Goal: Browse casually: Explore the website without a specific task or goal

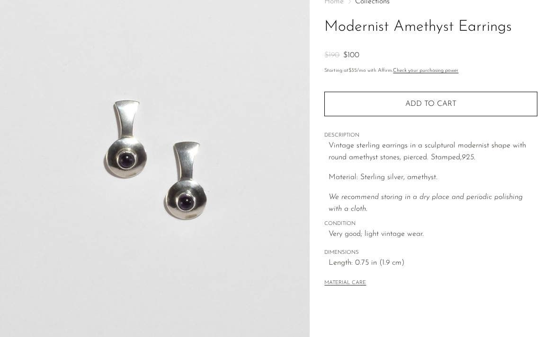
scroll to position [176, 0]
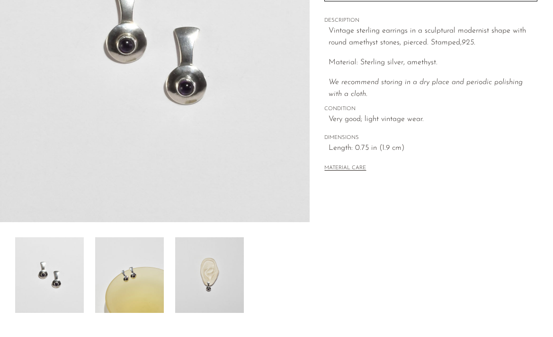
click at [229, 279] on img at bounding box center [209, 276] width 69 height 76
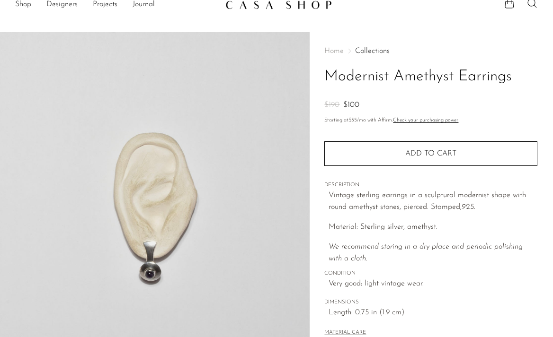
scroll to position [0, 0]
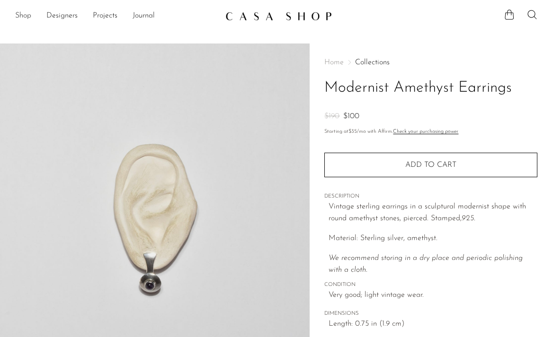
click at [23, 21] on link "Shop" at bounding box center [23, 16] width 16 height 12
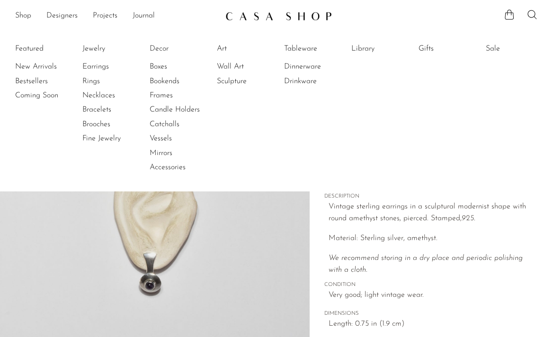
click at [39, 46] on li "Featured New Arrivals Bestsellers Coming Soon" at bounding box center [41, 108] width 52 height 137
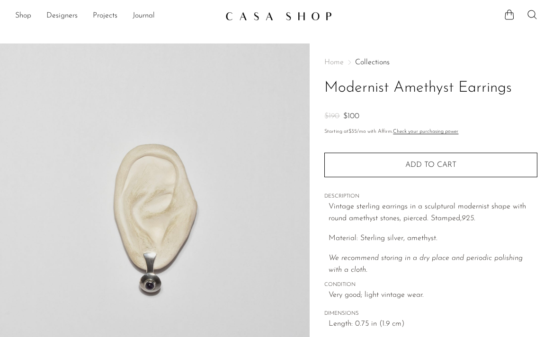
click at [278, 15] on img at bounding box center [278, 15] width 107 height 9
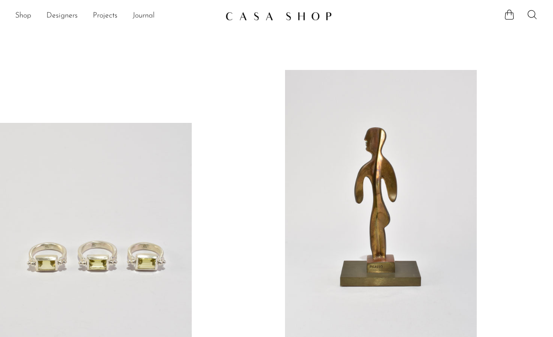
scroll to position [123, 0]
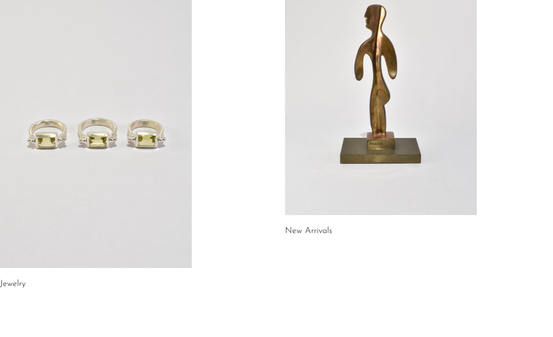
click at [343, 98] on link at bounding box center [381, 81] width 192 height 269
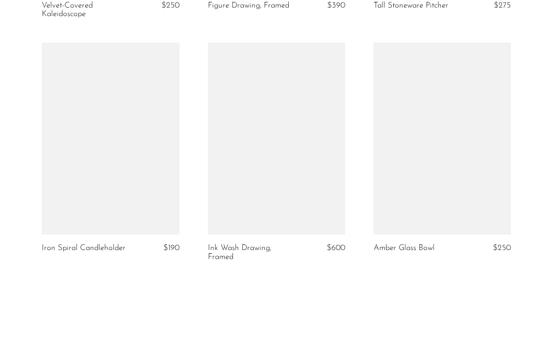
scroll to position [2860, 0]
